Goal: Book appointment/travel/reservation

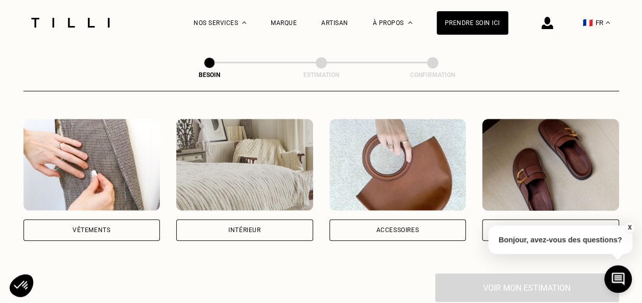
scroll to position [186, 0]
click at [376, 227] on div "Accessoires" at bounding box center [397, 230] width 43 height 6
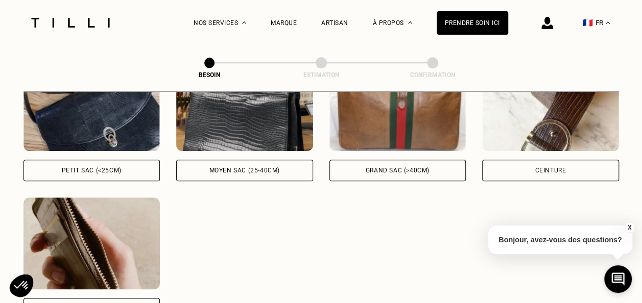
scroll to position [524, 0]
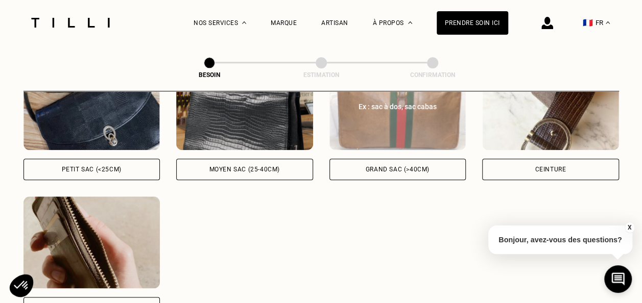
click at [379, 146] on div "Ex : sac à dos, sac cabas Grand sac (>40cm)" at bounding box center [398, 119] width 137 height 122
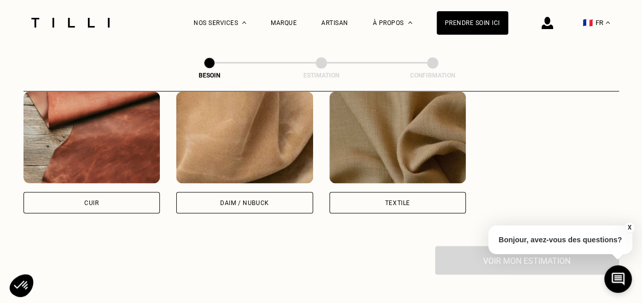
scroll to position [908, 0]
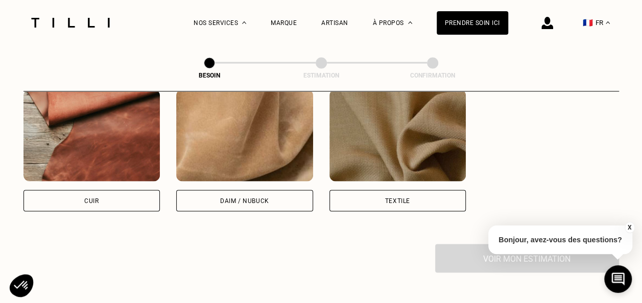
click at [100, 196] on div "Cuir" at bounding box center [92, 200] width 137 height 21
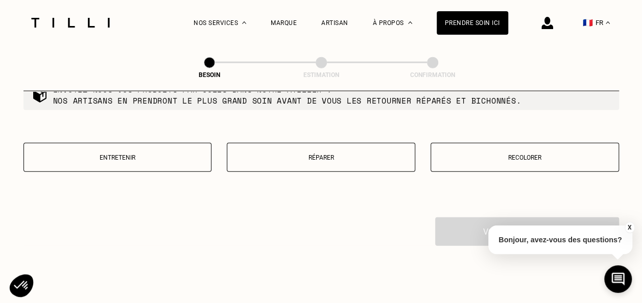
scroll to position [1197, 0]
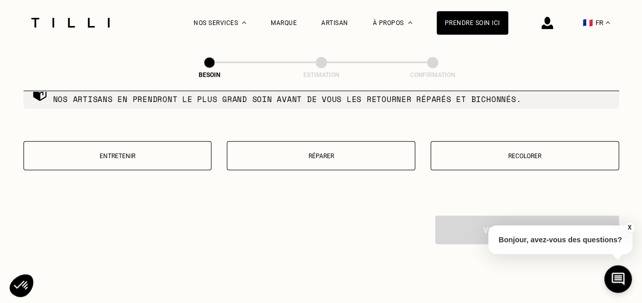
click at [457, 153] on p "Recolorer" at bounding box center [524, 156] width 177 height 7
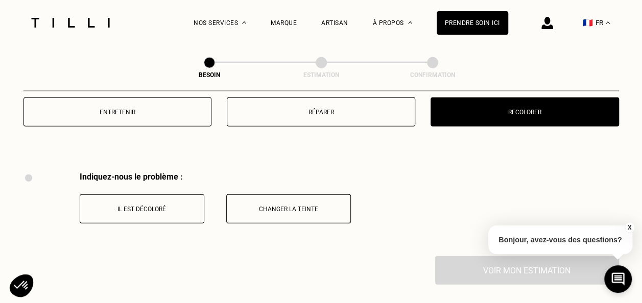
click at [353, 172] on div "Indiquez-nous le problème : Il est décoloré Changer la teinte" at bounding box center [322, 214] width 596 height 84
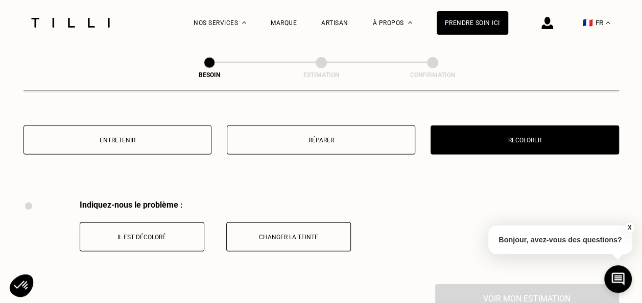
scroll to position [1206, 0]
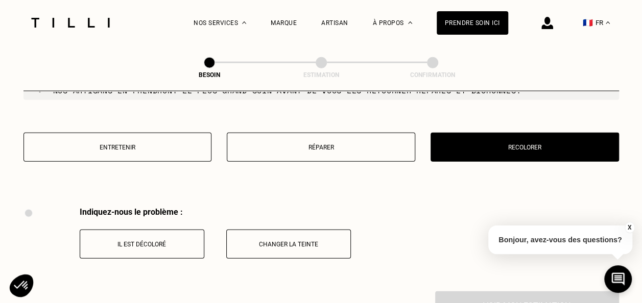
click at [344, 134] on button "Réparer" at bounding box center [321, 147] width 189 height 29
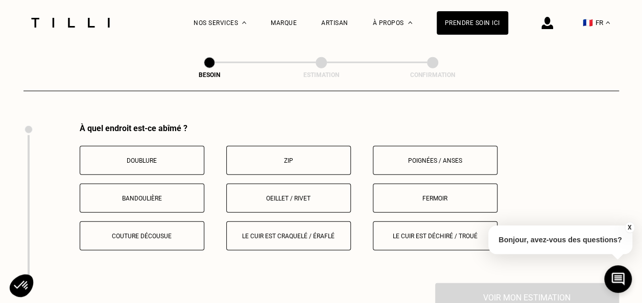
scroll to position [1292, 0]
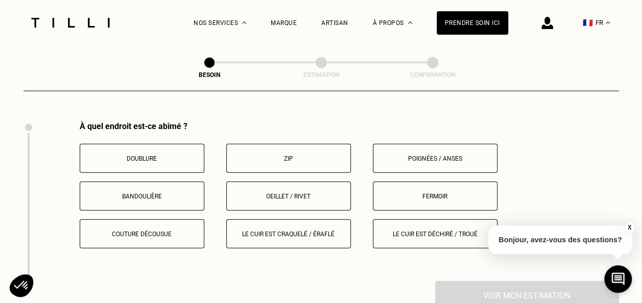
click at [133, 155] on p "Doublure" at bounding box center [141, 158] width 113 height 7
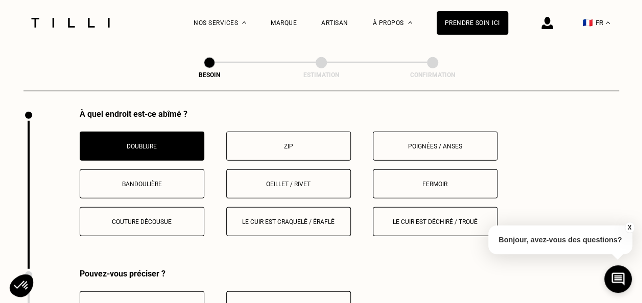
scroll to position [1303, 0]
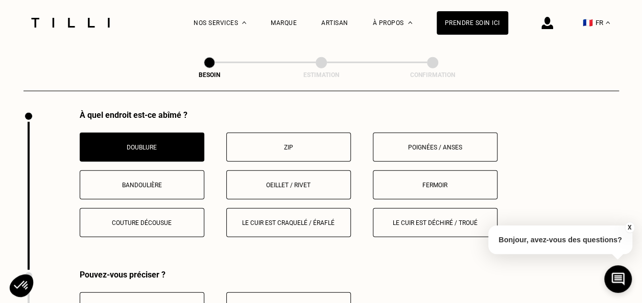
click at [136, 182] on p "Bandoulière" at bounding box center [141, 185] width 113 height 7
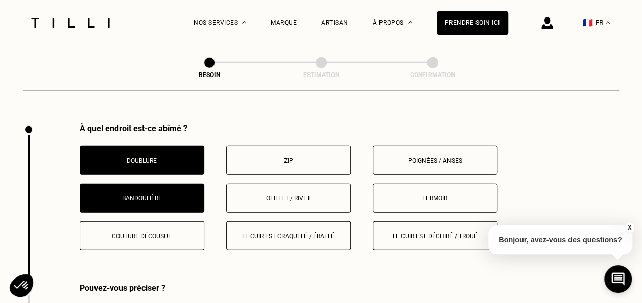
scroll to position [1284, 0]
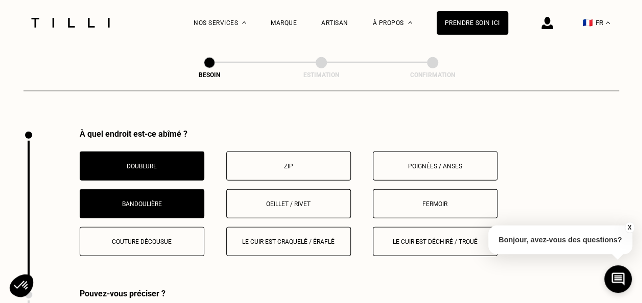
click at [255, 229] on button "Le cuir est craquelé / éraflé" at bounding box center [288, 241] width 125 height 29
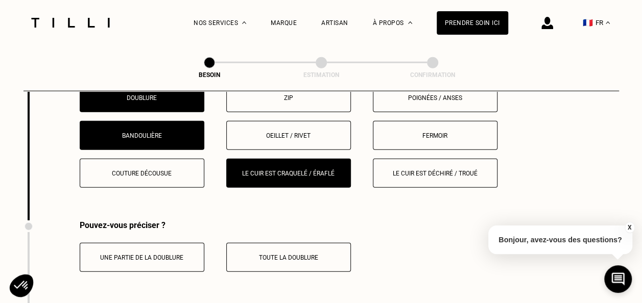
scroll to position [1351, 0]
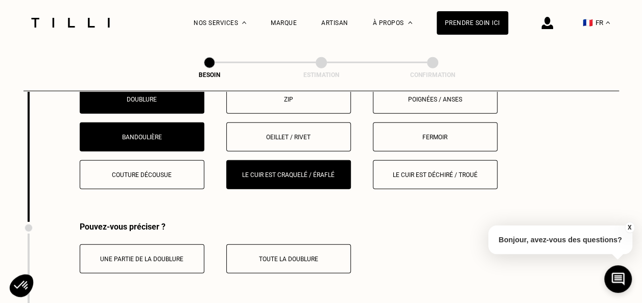
click at [388, 163] on button "Le cuir est déchiré / troué" at bounding box center [435, 174] width 125 height 29
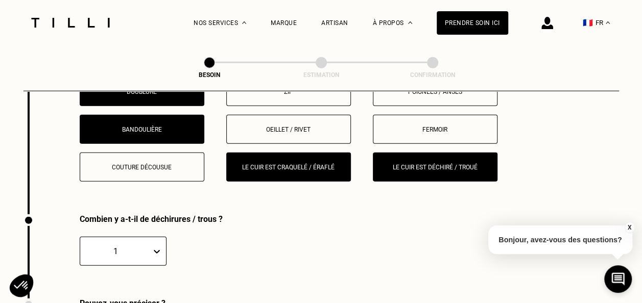
click at [277, 164] on p "Le cuir est craquelé / éraflé" at bounding box center [288, 167] width 113 height 7
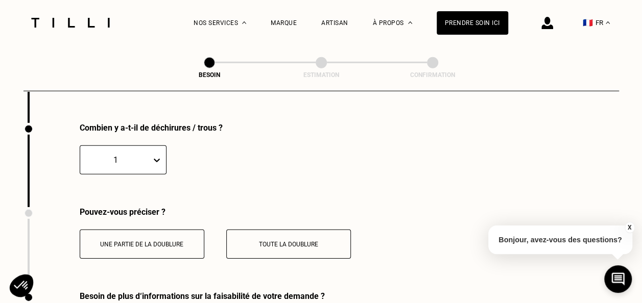
click at [173, 166] on div "1" at bounding box center [278, 160] width 397 height 29
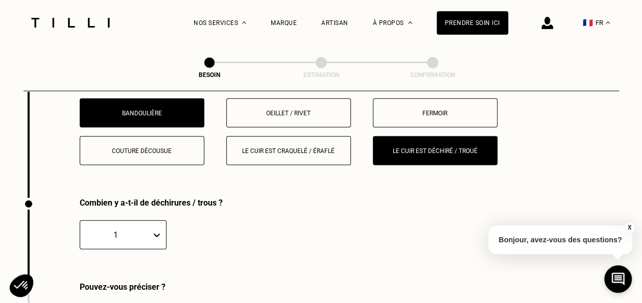
scroll to position [1374, 0]
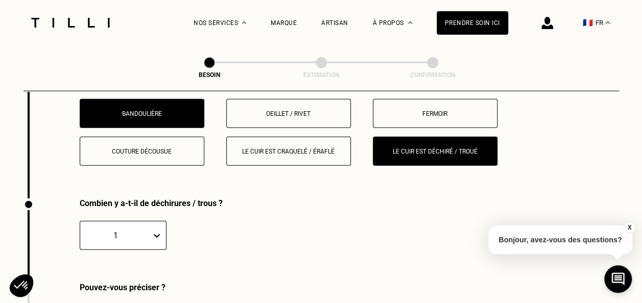
click at [131, 148] on p "Couture décousue" at bounding box center [141, 151] width 113 height 7
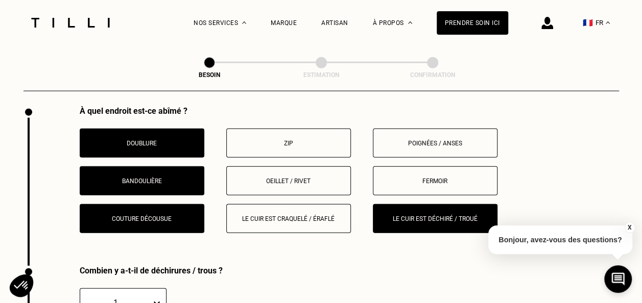
scroll to position [1306, 0]
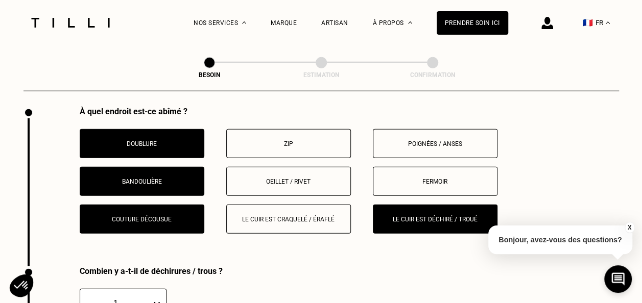
click at [408, 133] on button "Poignées / anses" at bounding box center [435, 143] width 125 height 29
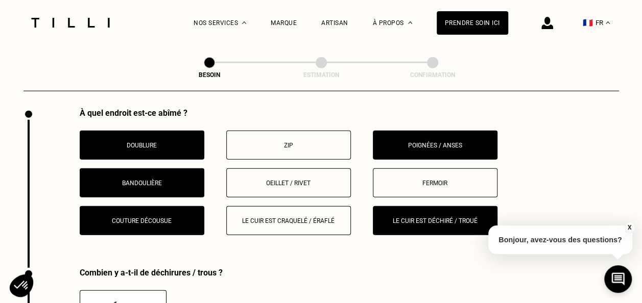
scroll to position [1297, 0]
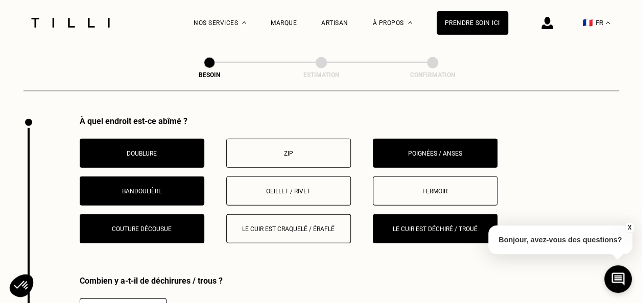
click at [113, 188] on p "Bandoulière" at bounding box center [141, 191] width 113 height 7
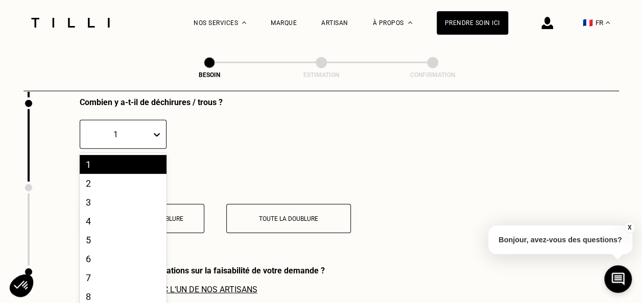
scroll to position [1476, 0]
click at [99, 194] on div "3" at bounding box center [123, 202] width 87 height 19
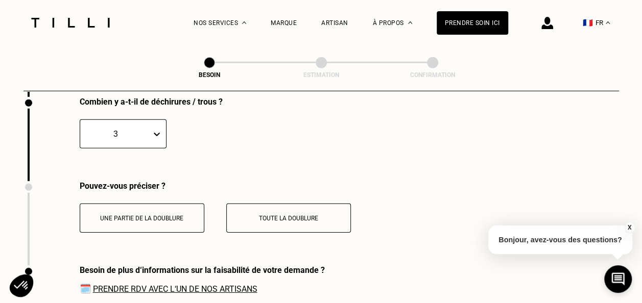
click at [118, 204] on button "Une partie de la doublure" at bounding box center [142, 218] width 125 height 29
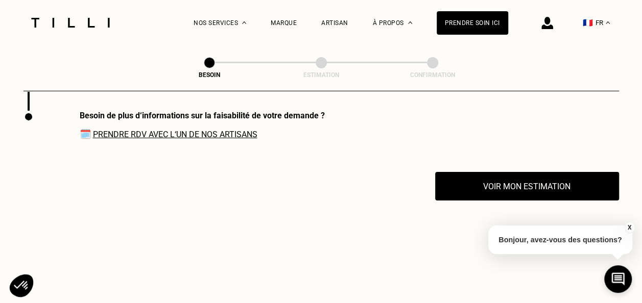
scroll to position [1631, 0]
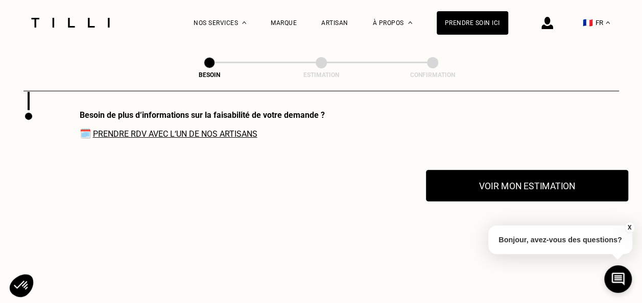
click at [466, 171] on button "Voir mon estimation" at bounding box center [527, 186] width 202 height 32
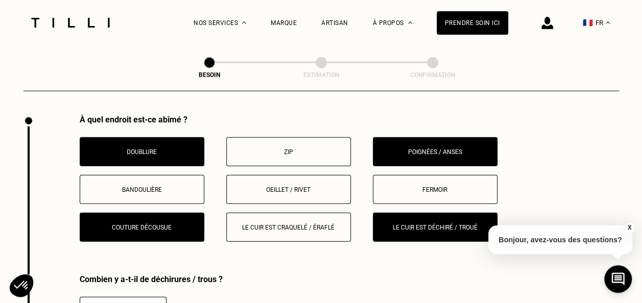
scroll to position [1298, 0]
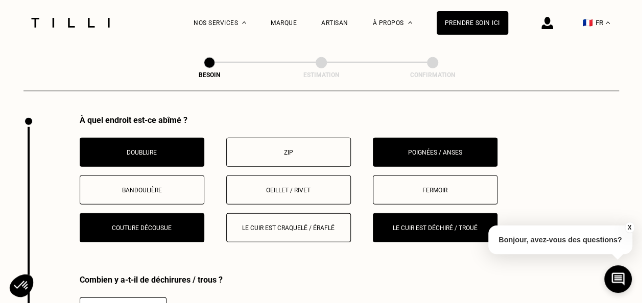
click at [341, 225] on p "Le cuir est craquelé / éraflé" at bounding box center [288, 228] width 113 height 7
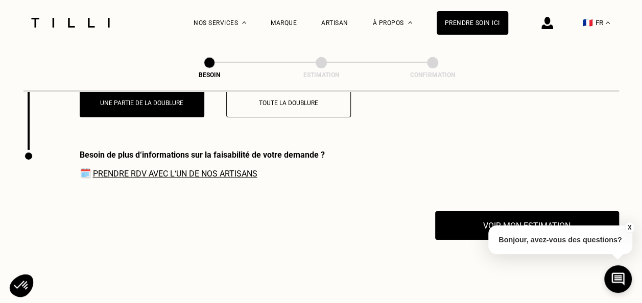
scroll to position [1592, 0]
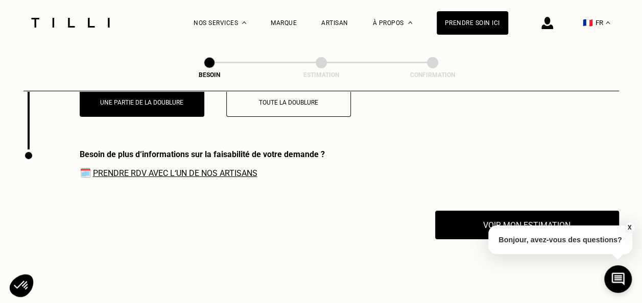
click at [248, 172] on link "Prendre RDV avec l‘un de nos artisans" at bounding box center [175, 174] width 165 height 10
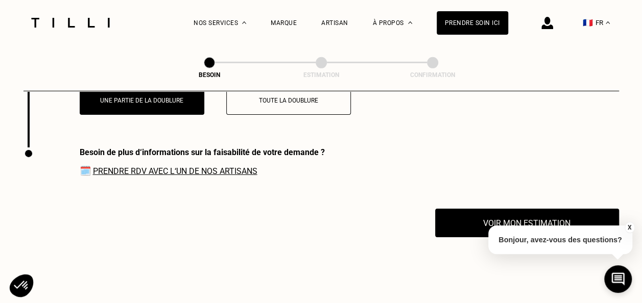
scroll to position [1587, 0]
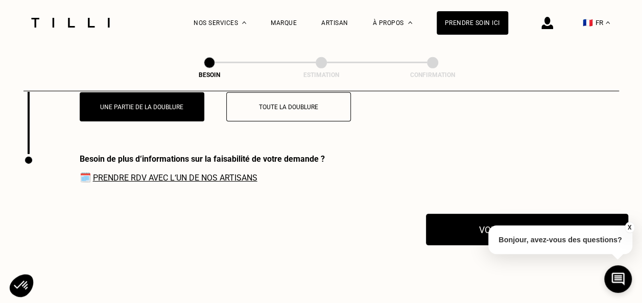
click at [472, 221] on button "Voir mon estimation" at bounding box center [527, 230] width 202 height 32
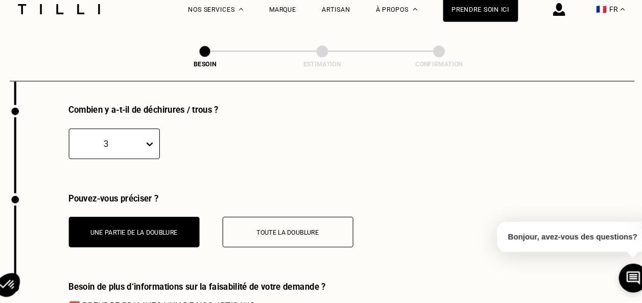
scroll to position [1468, 0]
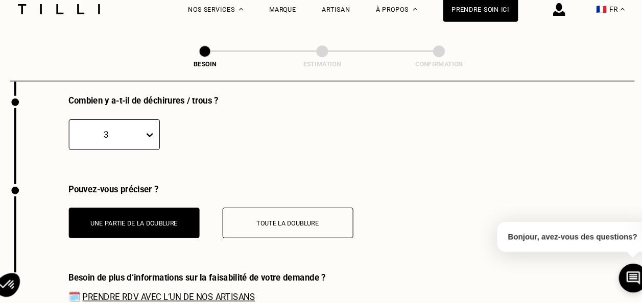
click at [291, 223] on p "Toute la doublure" at bounding box center [288, 226] width 113 height 7
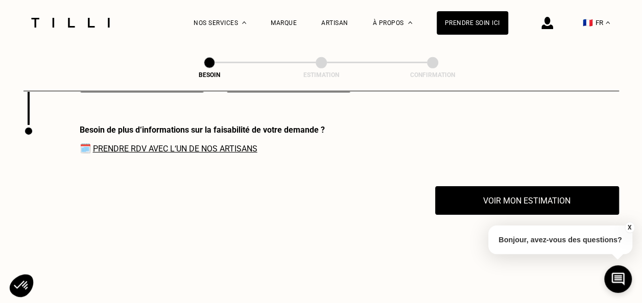
scroll to position [1617, 0]
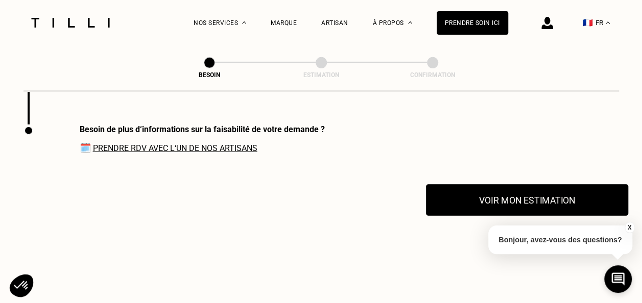
click at [493, 202] on button "Voir mon estimation" at bounding box center [527, 200] width 202 height 32
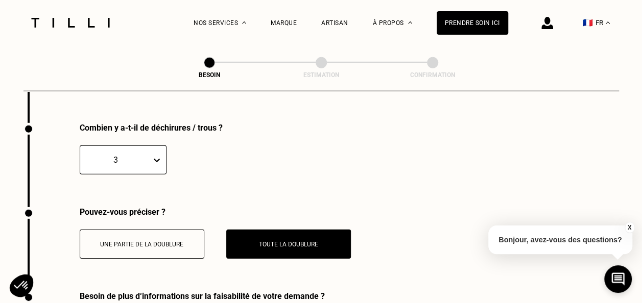
scroll to position [1450, 0]
click at [192, 233] on button "Une partie de la doublure" at bounding box center [142, 243] width 125 height 29
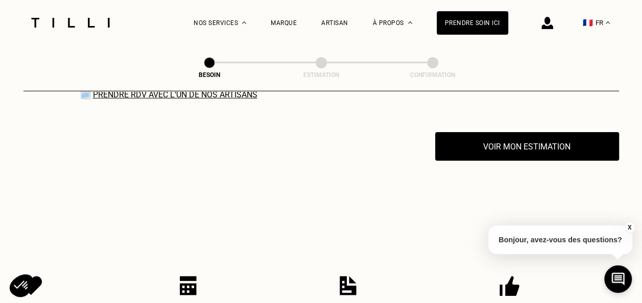
scroll to position [1670, 0]
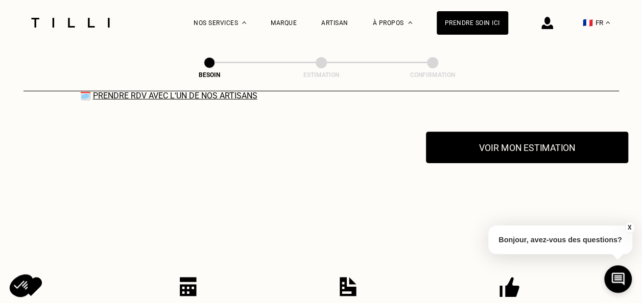
click at [481, 143] on button "Voir mon estimation" at bounding box center [527, 148] width 202 height 32
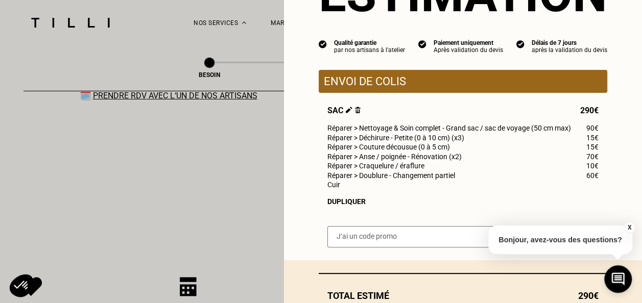
scroll to position [141, 0]
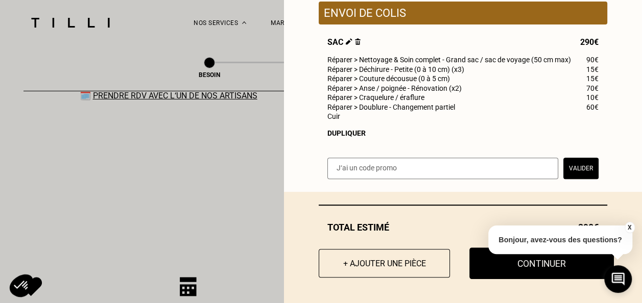
click at [552, 265] on button "Continuer" at bounding box center [542, 264] width 145 height 32
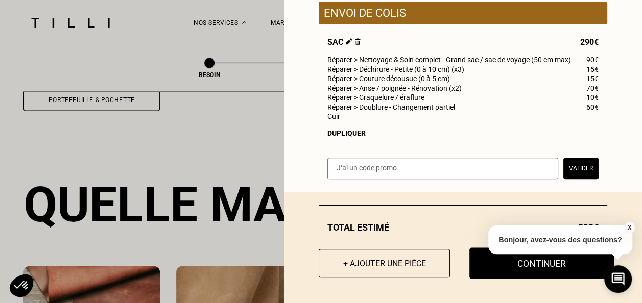
scroll to position [112, 0]
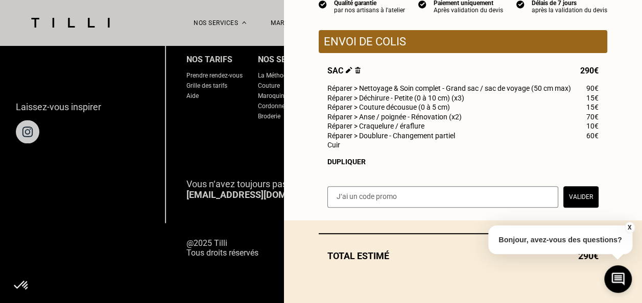
select select "FR"
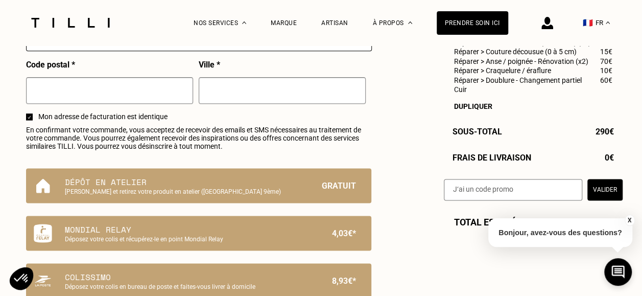
scroll to position [599, 0]
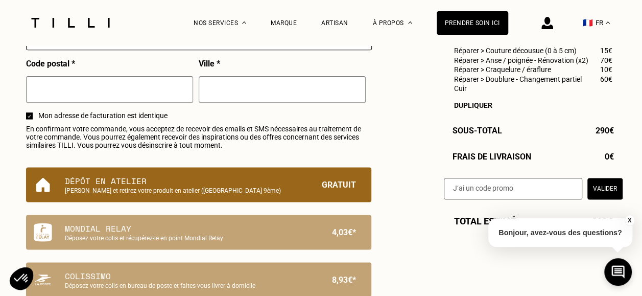
click at [285, 194] on p "[PERSON_NAME] et retirez votre produit en atelier ([GEOGRAPHIC_DATA] 9ème)" at bounding box center [181, 190] width 233 height 7
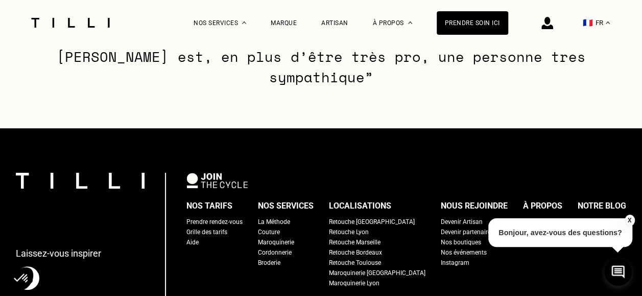
scroll to position [1081, 0]
